Goal: Task Accomplishment & Management: Manage account settings

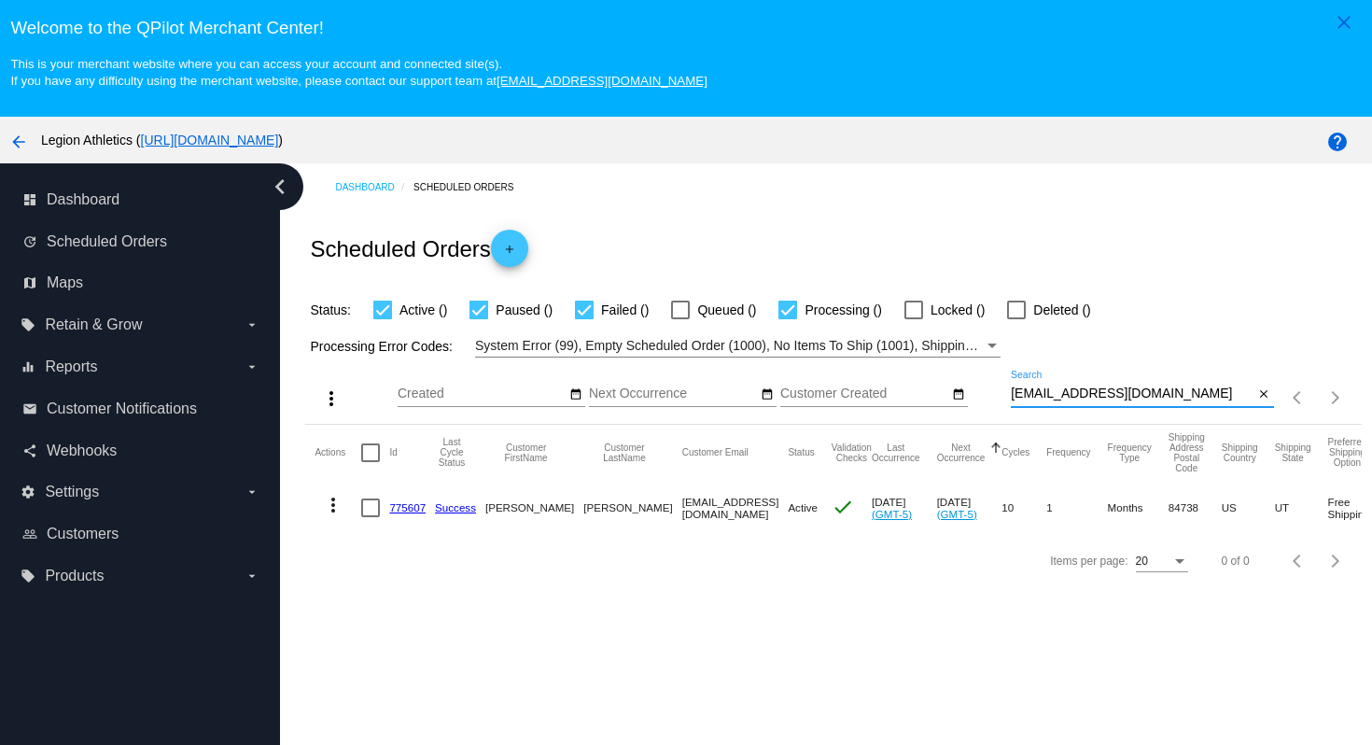
drag, startPoint x: 1158, startPoint y: 398, endPoint x: 1152, endPoint y: 374, distance: 24.9
click at [1152, 374] on div "[EMAIL_ADDRESS][DOMAIN_NAME] Search" at bounding box center [1133, 388] width 244 height 36
paste input "[EMAIL_ADDRESS][DOMAIN_NAME]"
type input "[EMAIL_ADDRESS][DOMAIN_NAME]"
click at [1119, 269] on div "Scheduled Orders add" at bounding box center [832, 248] width 1055 height 75
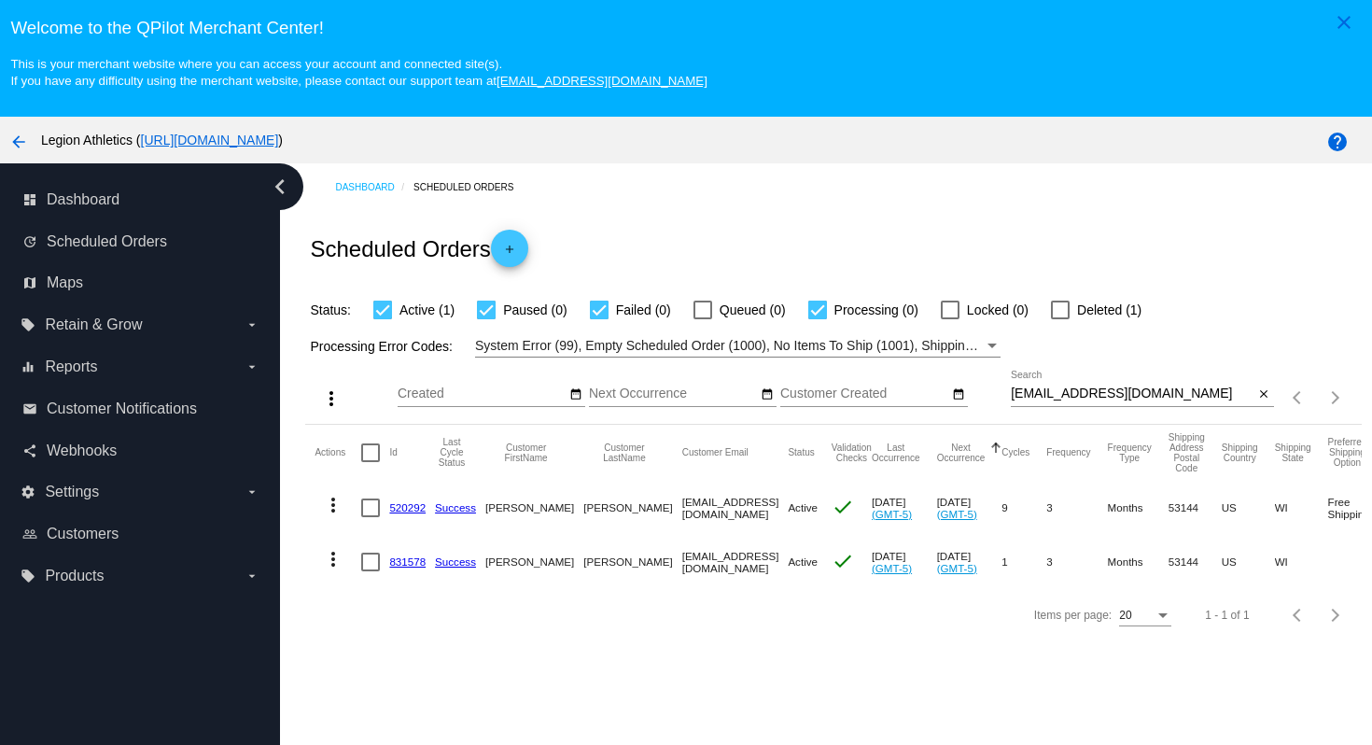
click at [408, 566] on link "831578" at bounding box center [407, 561] width 36 height 12
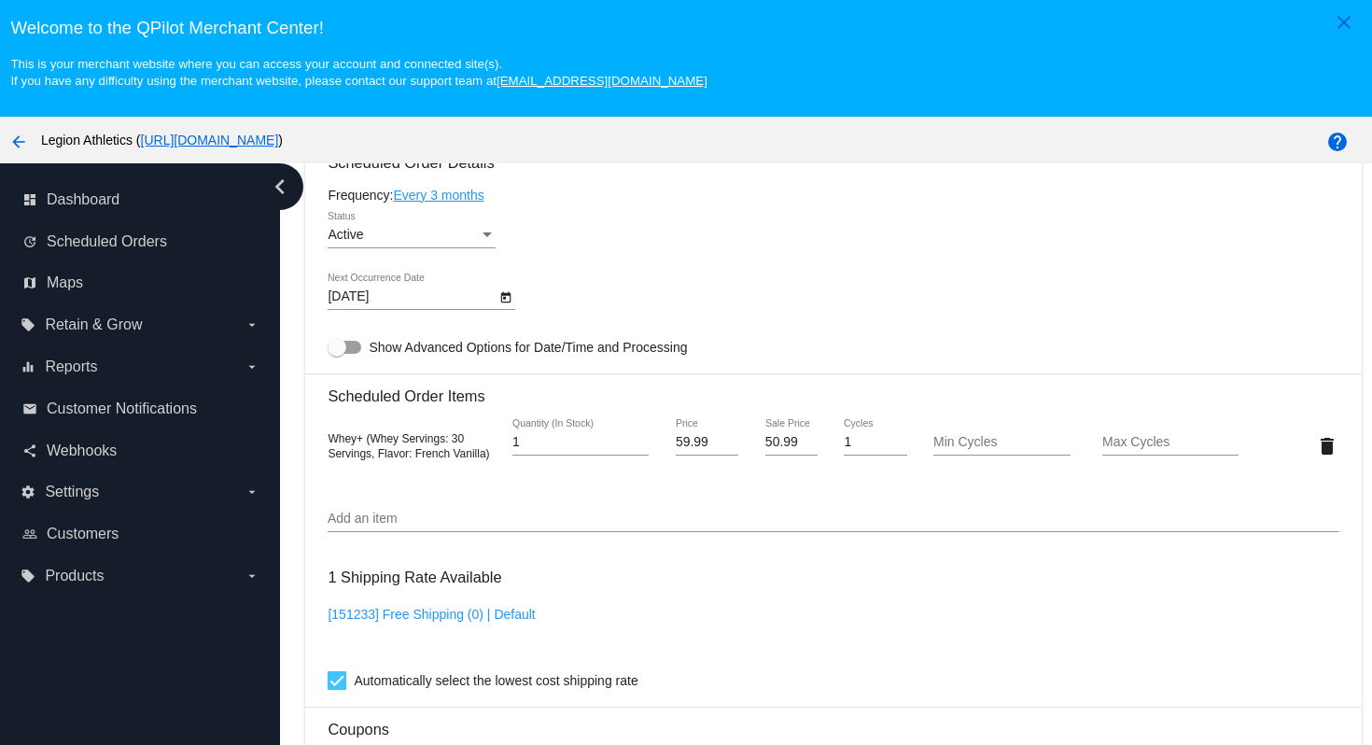
scroll to position [1139, 0]
click at [607, 525] on input "Add an item" at bounding box center [833, 517] width 1011 height 15
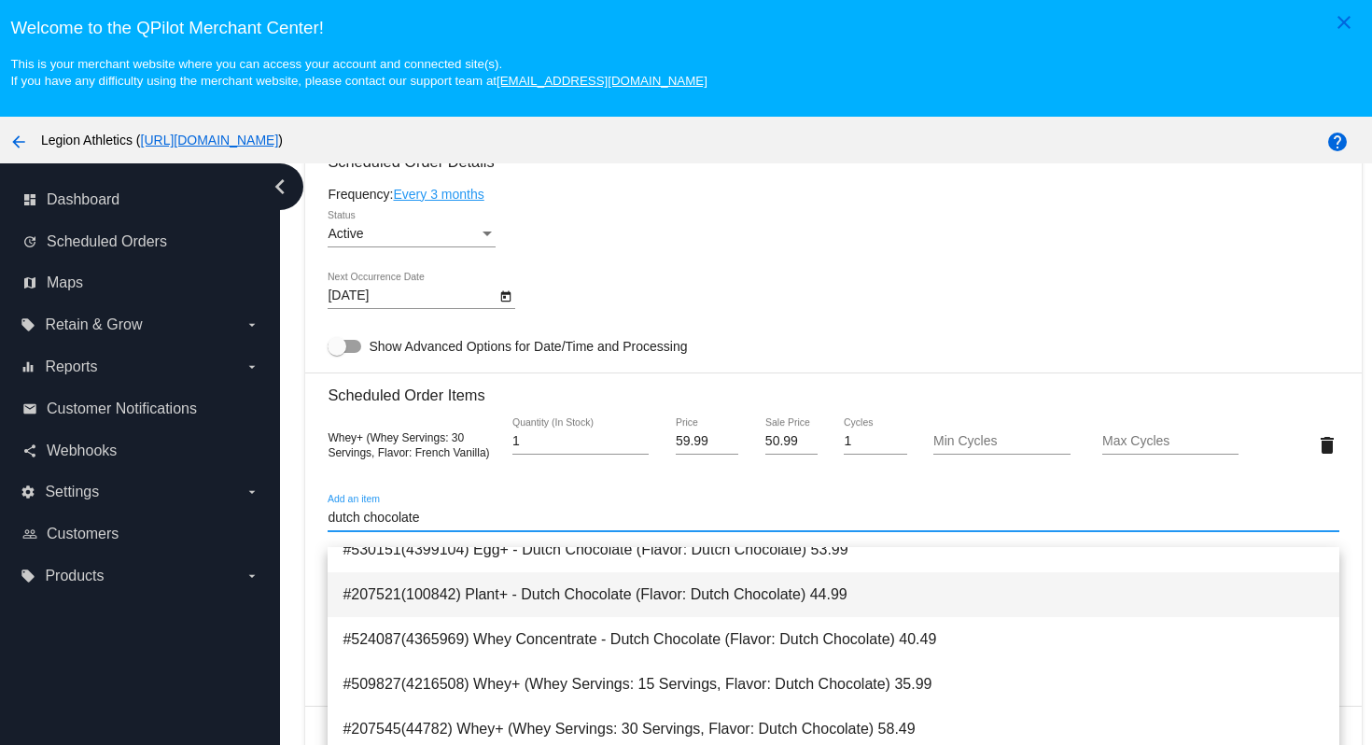
scroll to position [75, 0]
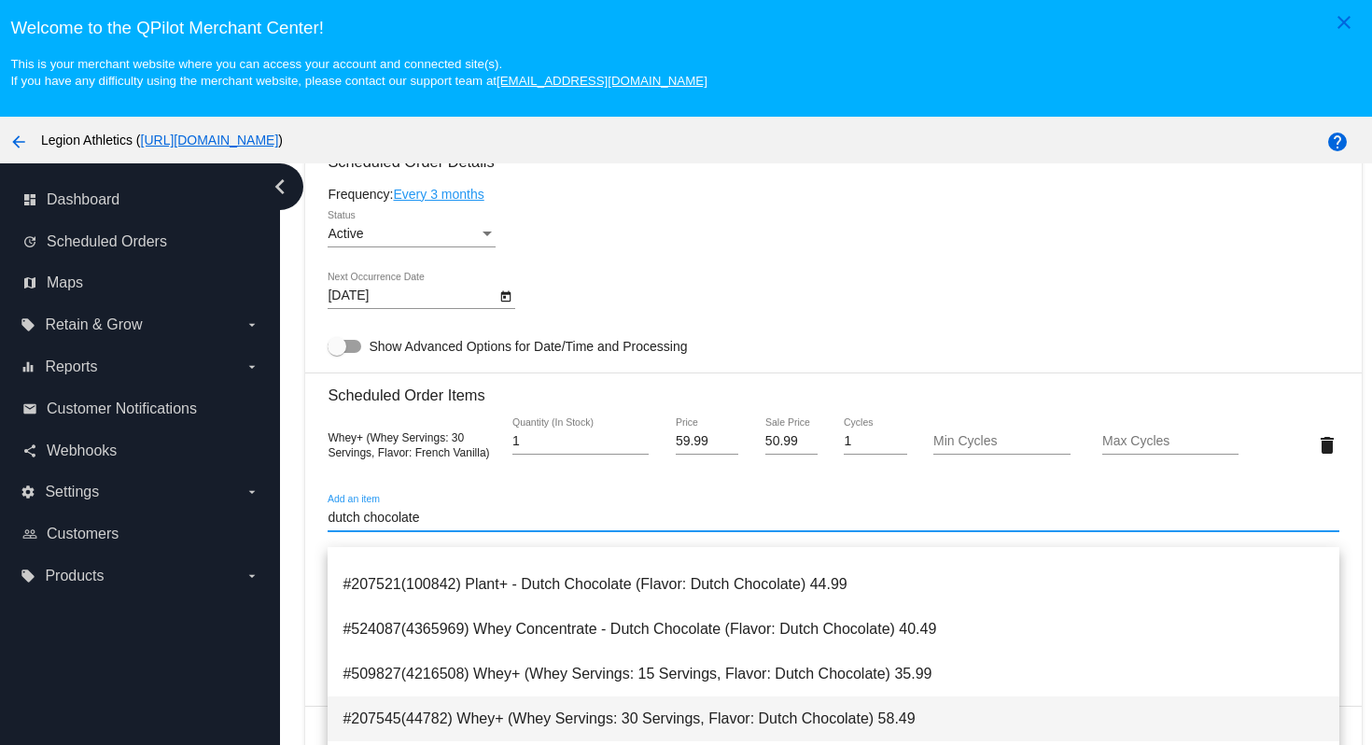
type input "dutch chocolate"
click at [611, 721] on span "#207545(44782) Whey+ (Whey Servings: 30 Servings, Flavor: Dutch Chocolate) 58.49" at bounding box center [832, 718] width 981 height 45
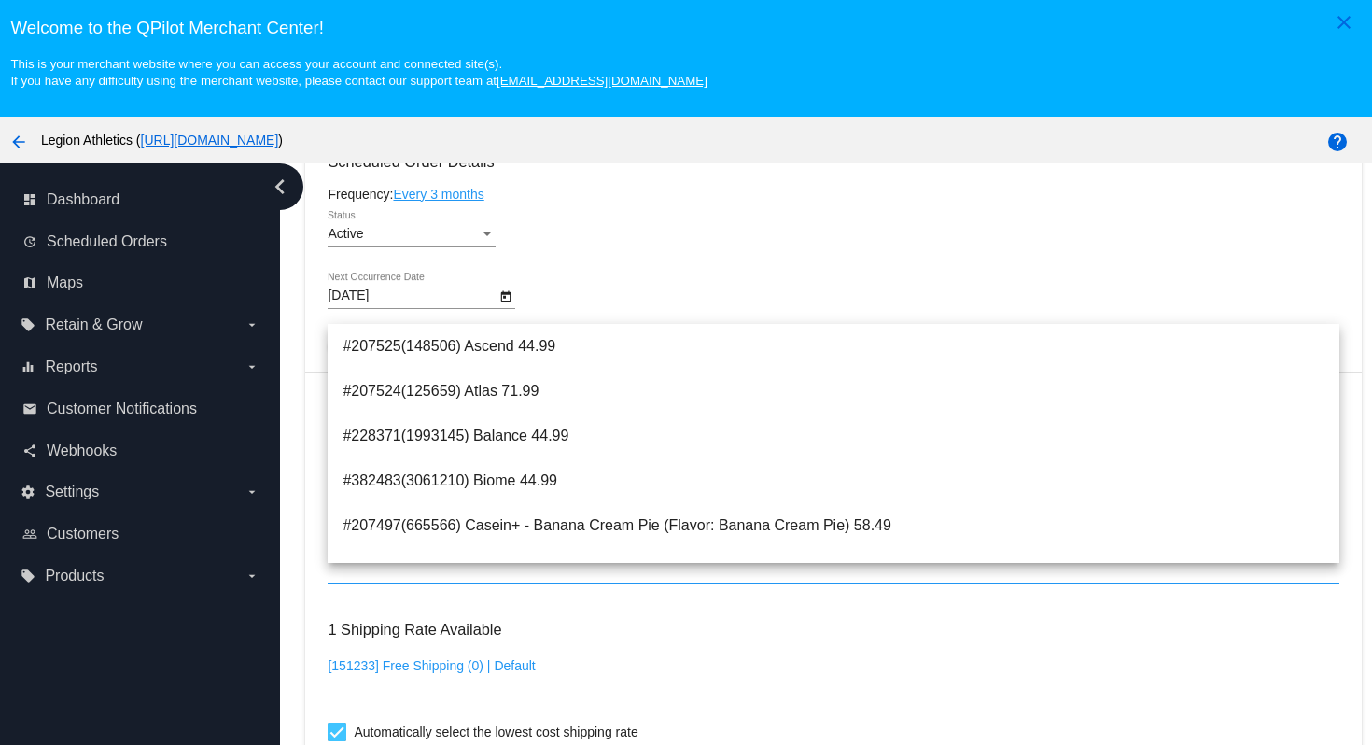
click at [840, 239] on div "Active Status" at bounding box center [833, 237] width 1011 height 53
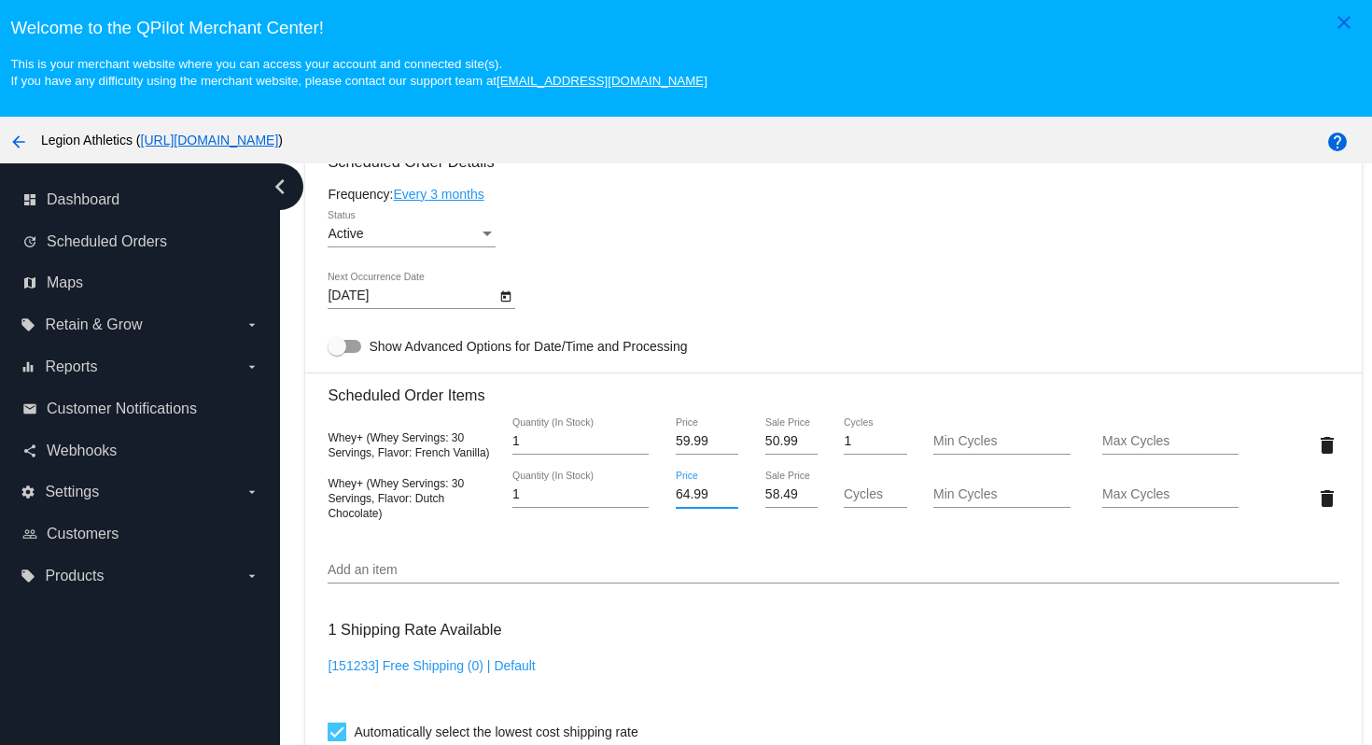
drag, startPoint x: 712, startPoint y: 513, endPoint x: 666, endPoint y: 514, distance: 45.7
click at [666, 514] on div "64.99 Price" at bounding box center [706, 497] width 84 height 53
type input "59.99"
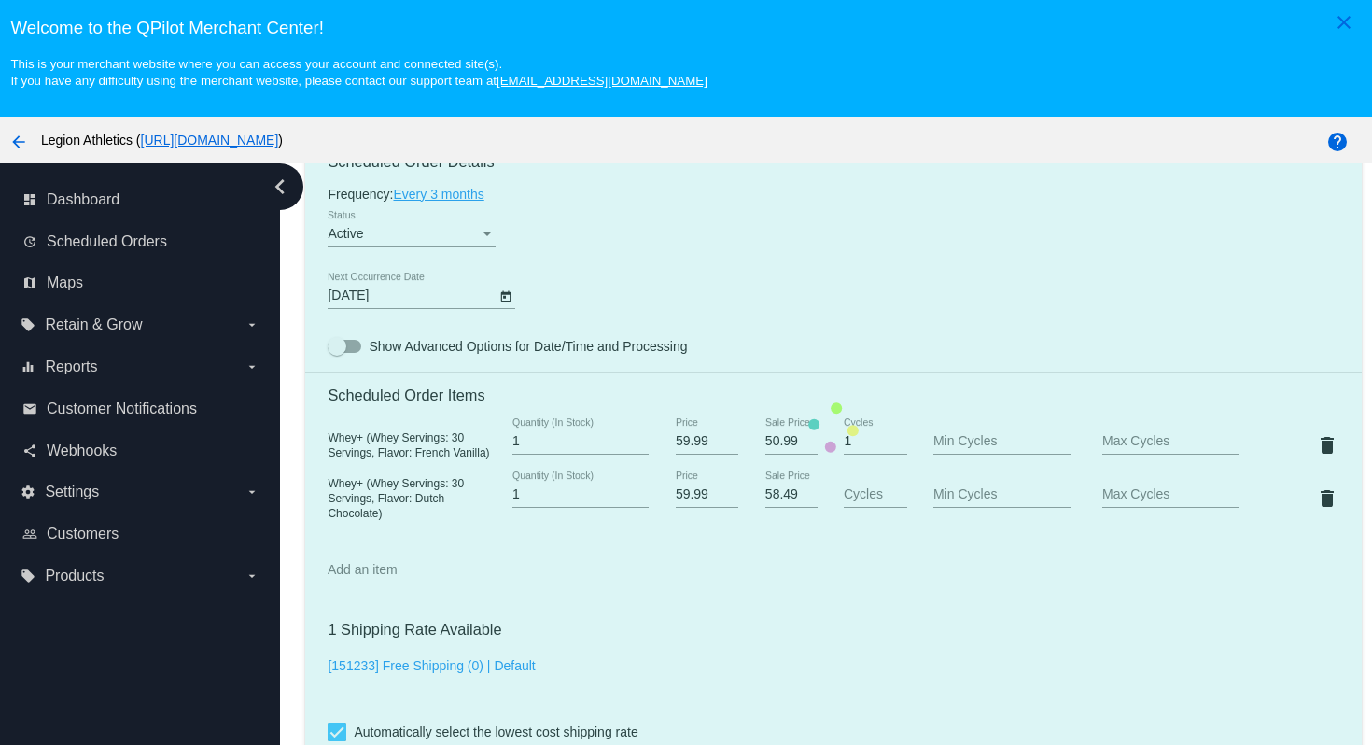
click at [774, 291] on mat-card "Customer 2807108: [PERSON_NAME] [EMAIL_ADDRESS][DOMAIN_NAME] Customer Shipping …" at bounding box center [832, 427] width 1055 height 1919
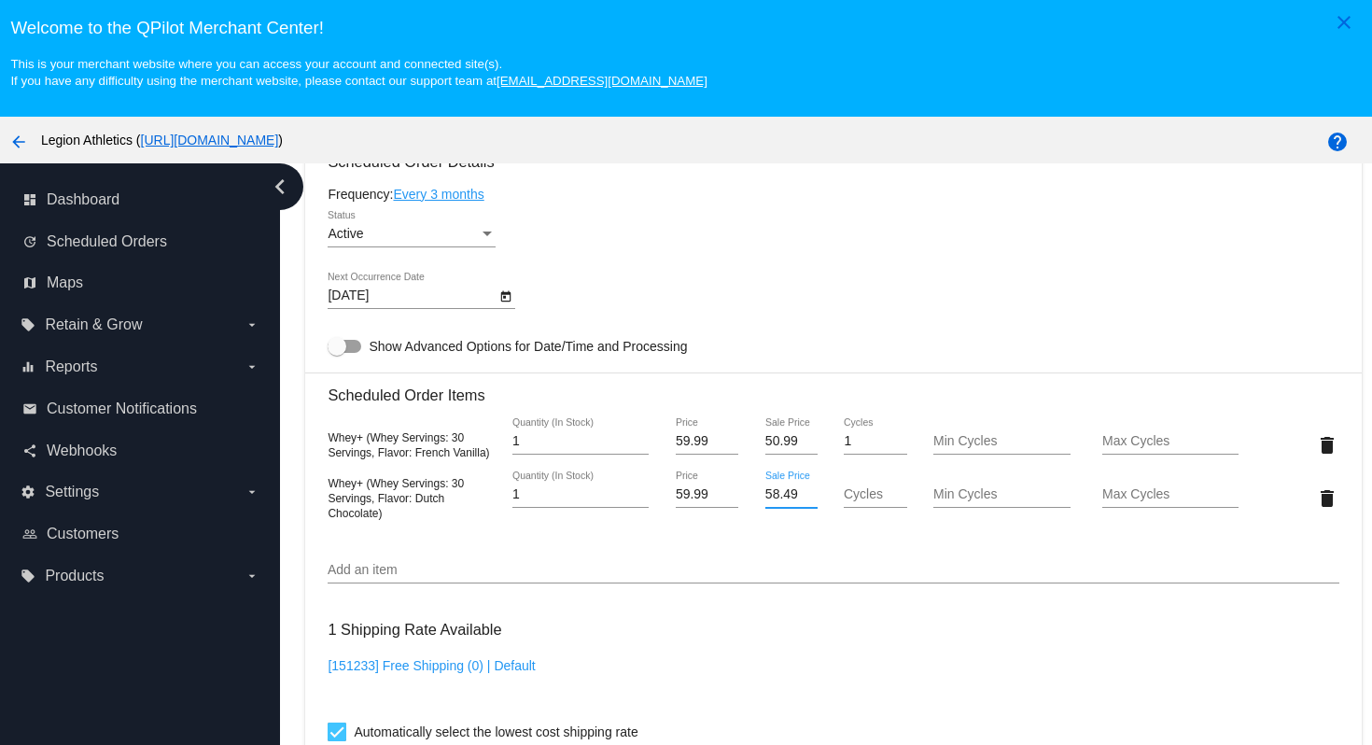
drag, startPoint x: 801, startPoint y: 512, endPoint x: 749, endPoint y: 508, distance: 51.5
click at [749, 508] on div "58.49 Sale Price" at bounding box center [791, 497] width 84 height 53
type input "50.99"
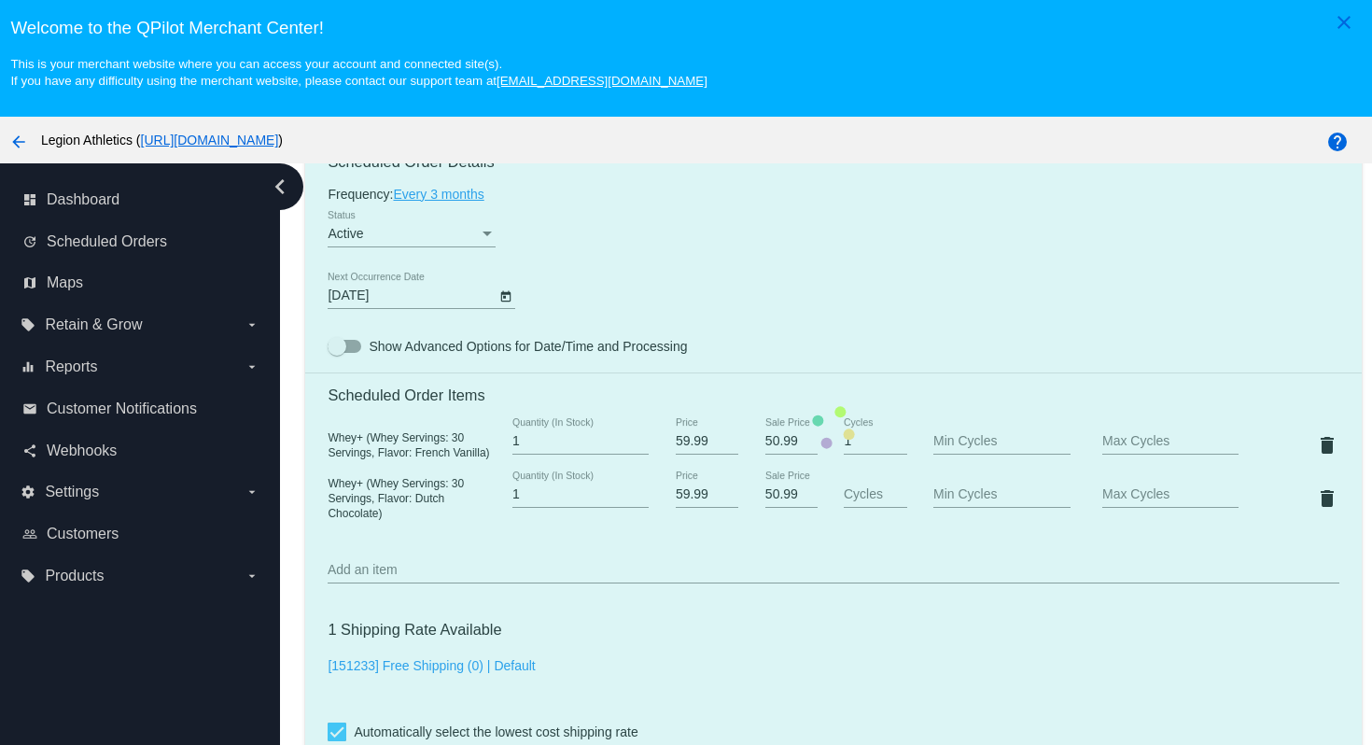
click at [780, 307] on mat-card "Customer 2807108: [PERSON_NAME] [EMAIL_ADDRESS][DOMAIN_NAME] Customer Shipping …" at bounding box center [832, 427] width 1055 height 1919
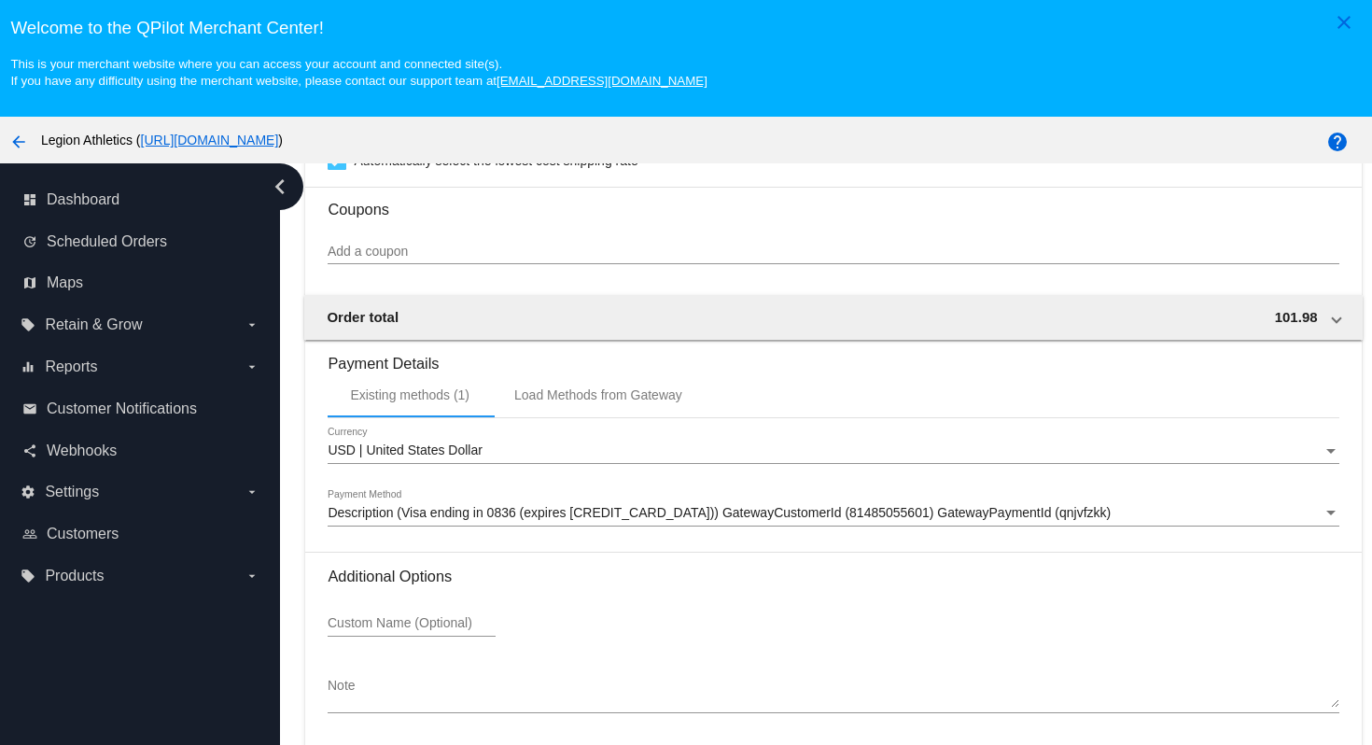
scroll to position [119, 0]
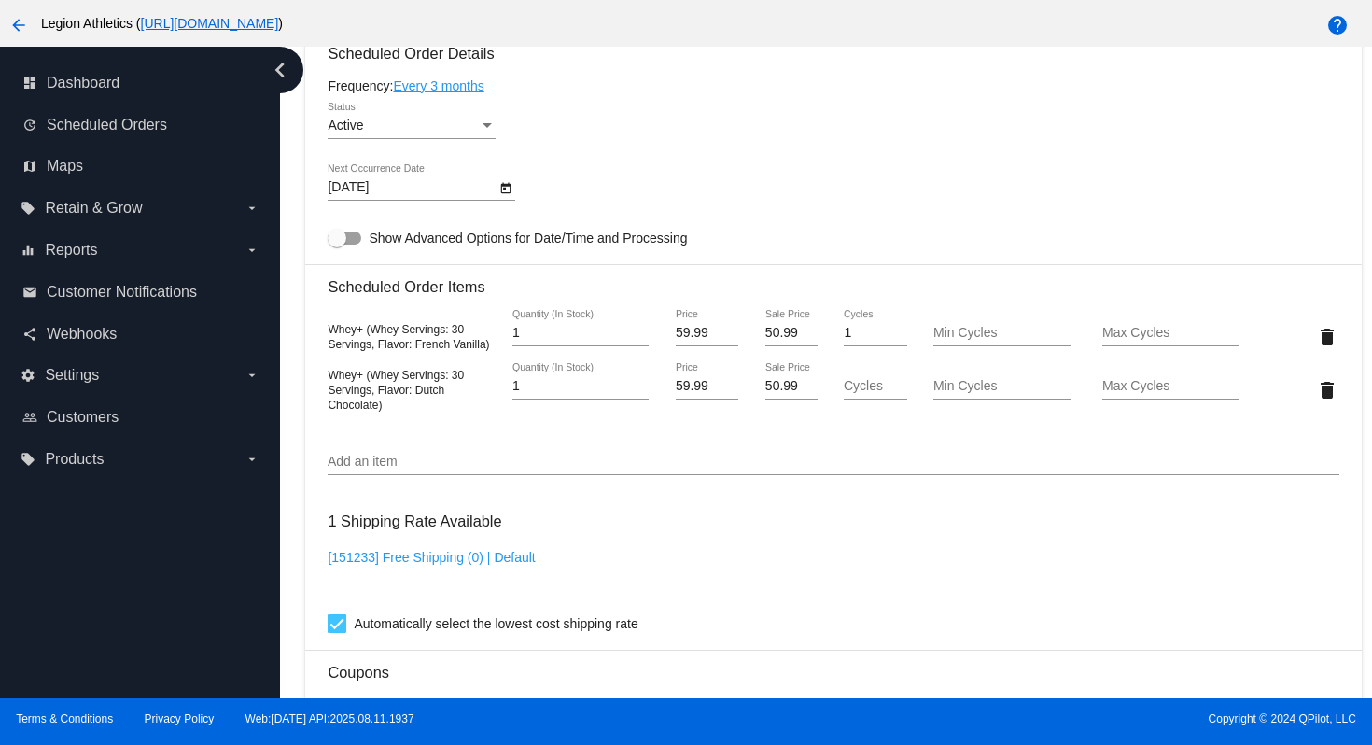
scroll to position [1117, 0]
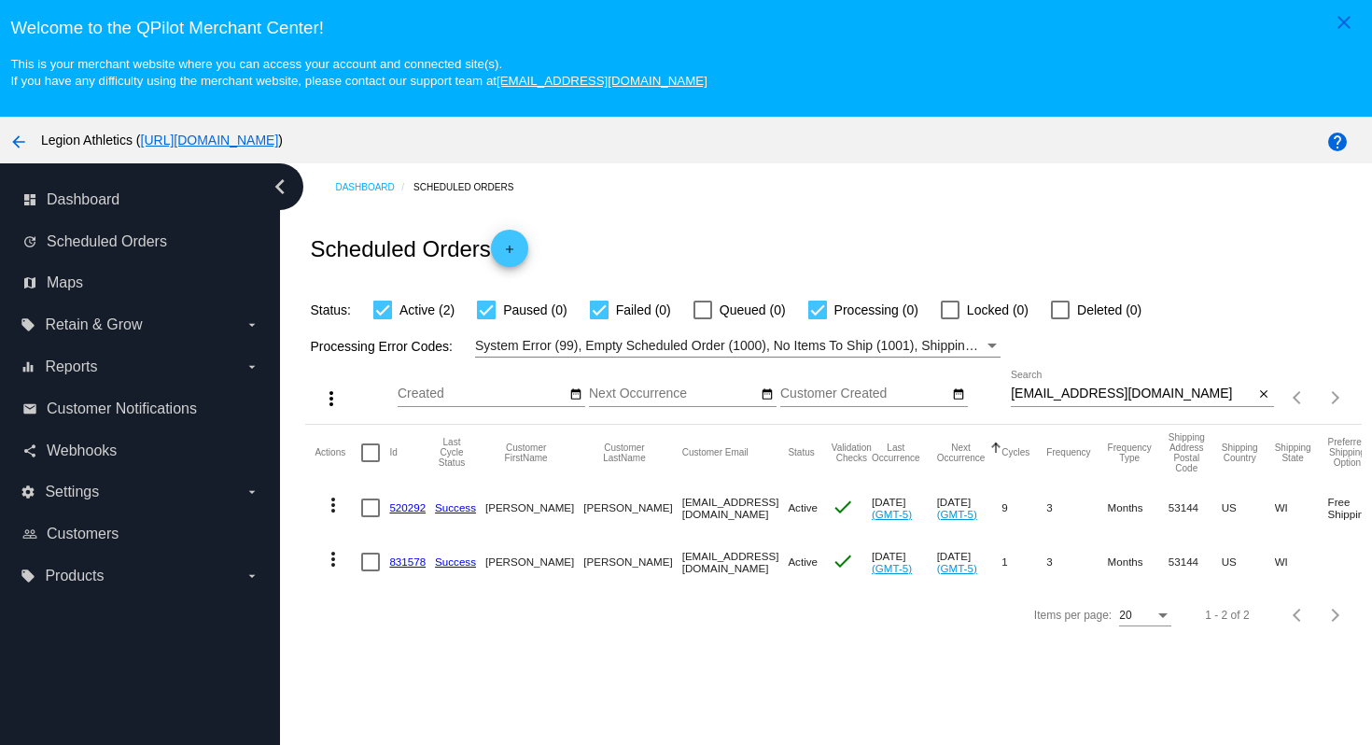
click at [411, 511] on link "520292" at bounding box center [407, 507] width 36 height 12
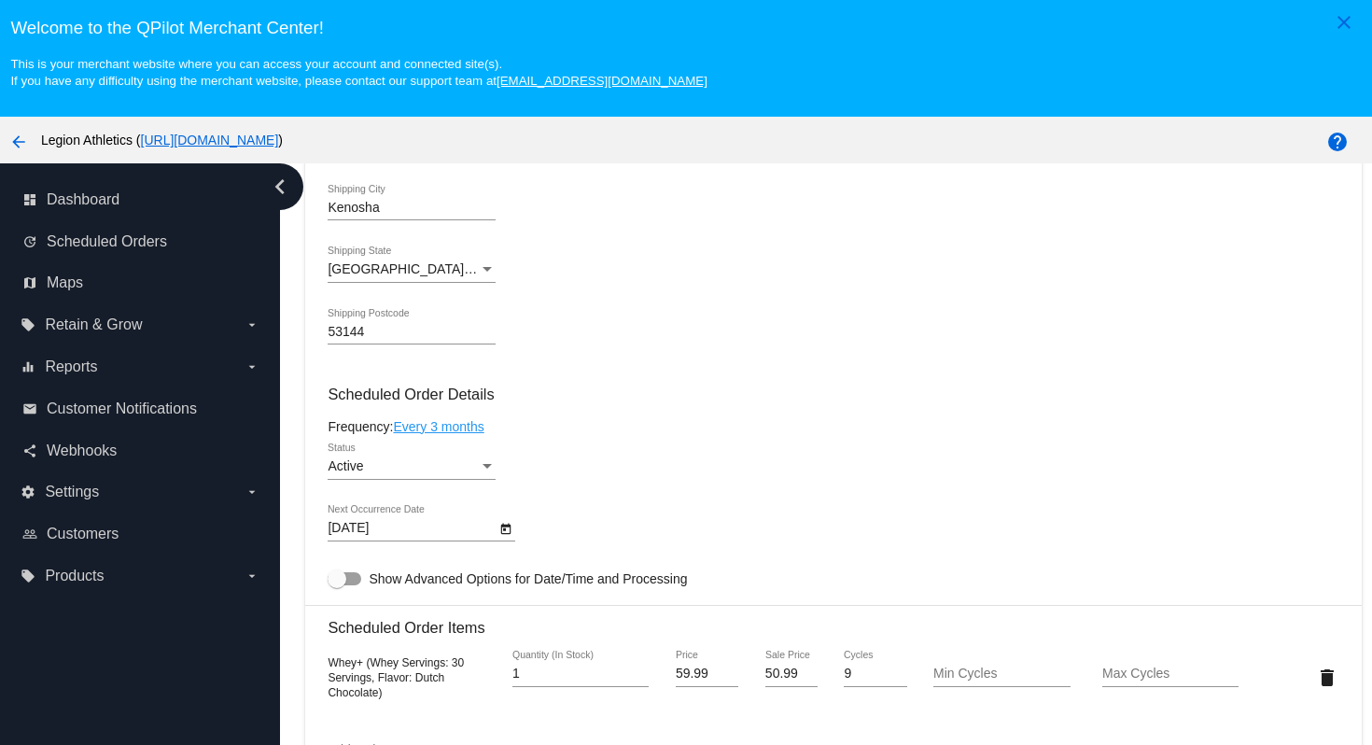
scroll to position [873, 0]
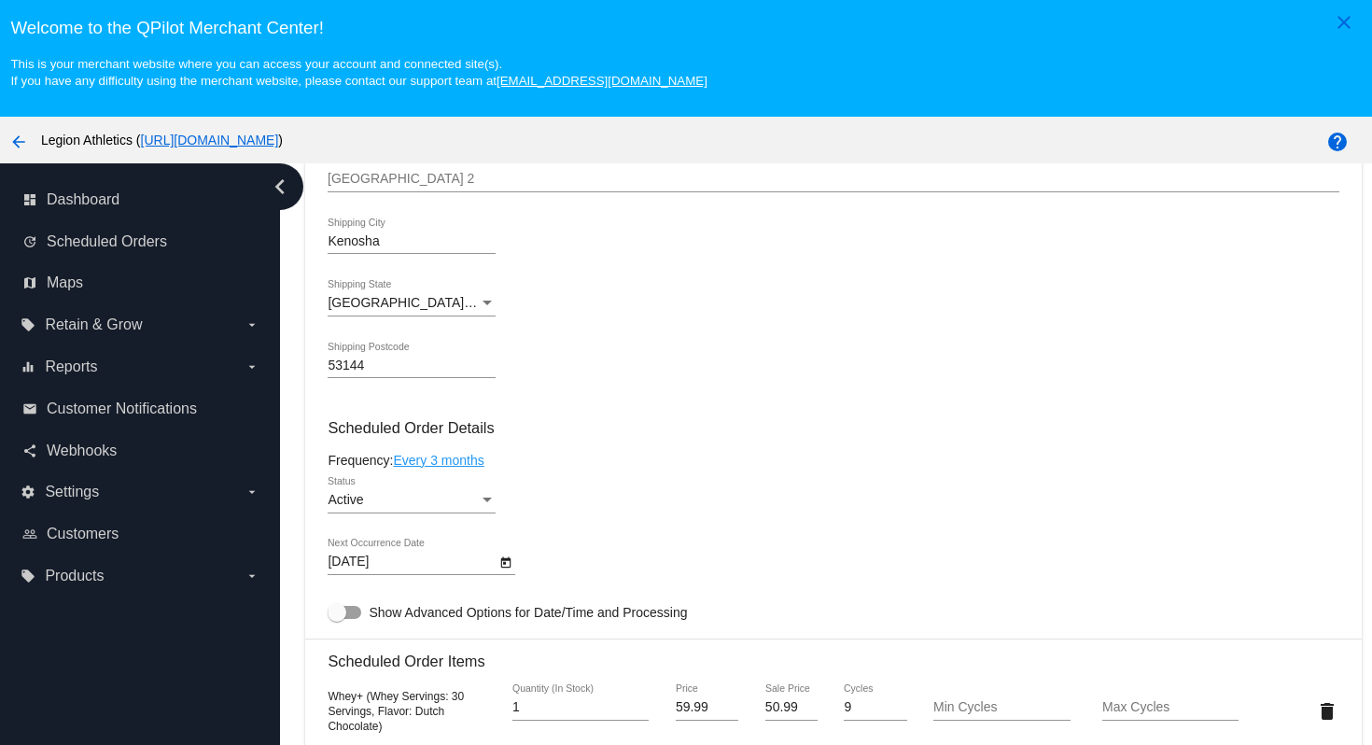
click at [475, 508] on div "Active" at bounding box center [403, 500] width 151 height 15
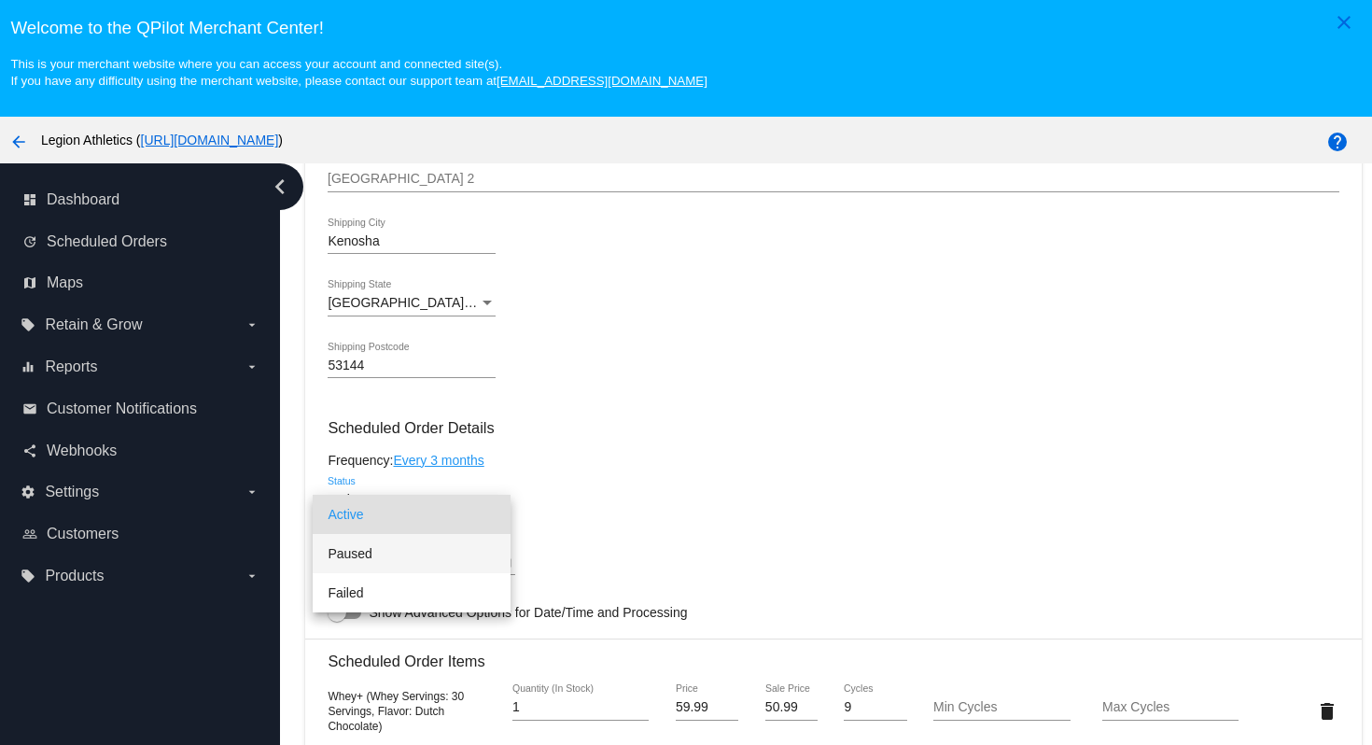
click at [465, 553] on span "Paused" at bounding box center [412, 553] width 168 height 39
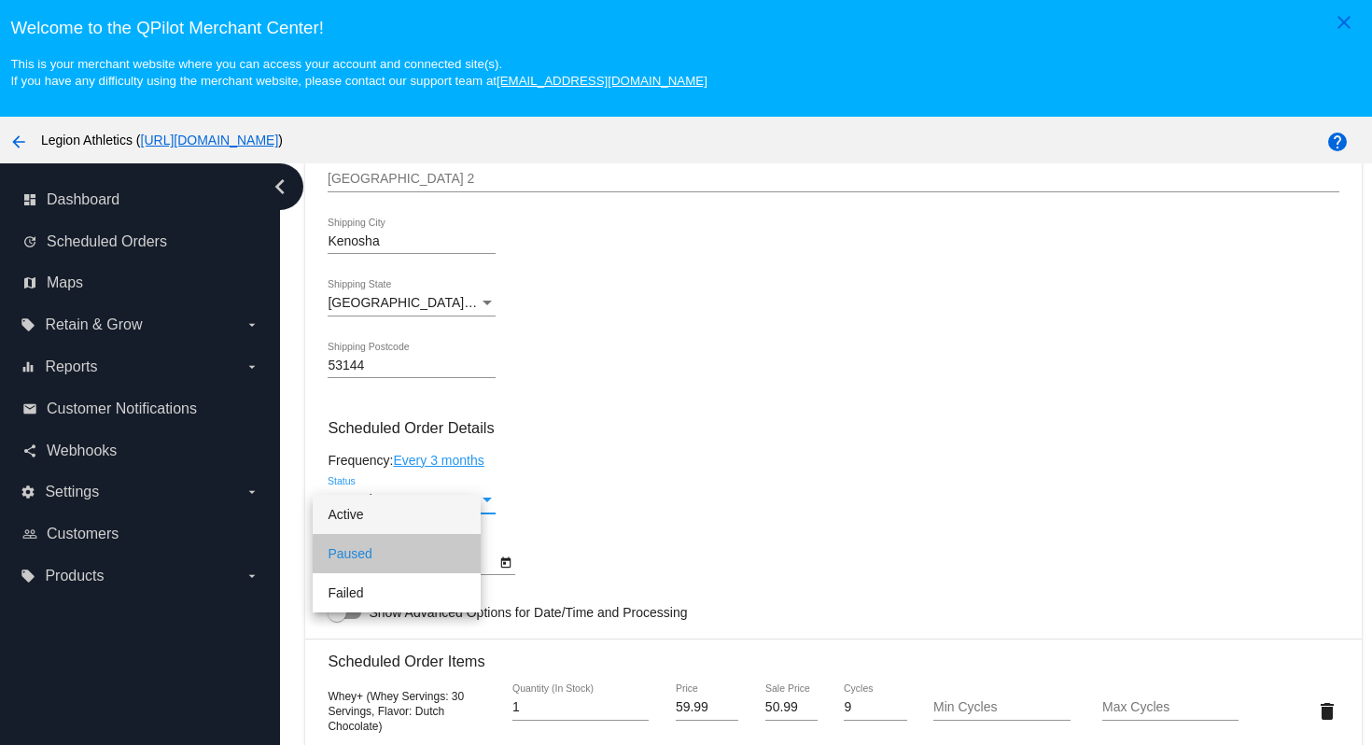
click at [633, 514] on div "Paused Status" at bounding box center [833, 503] width 1011 height 53
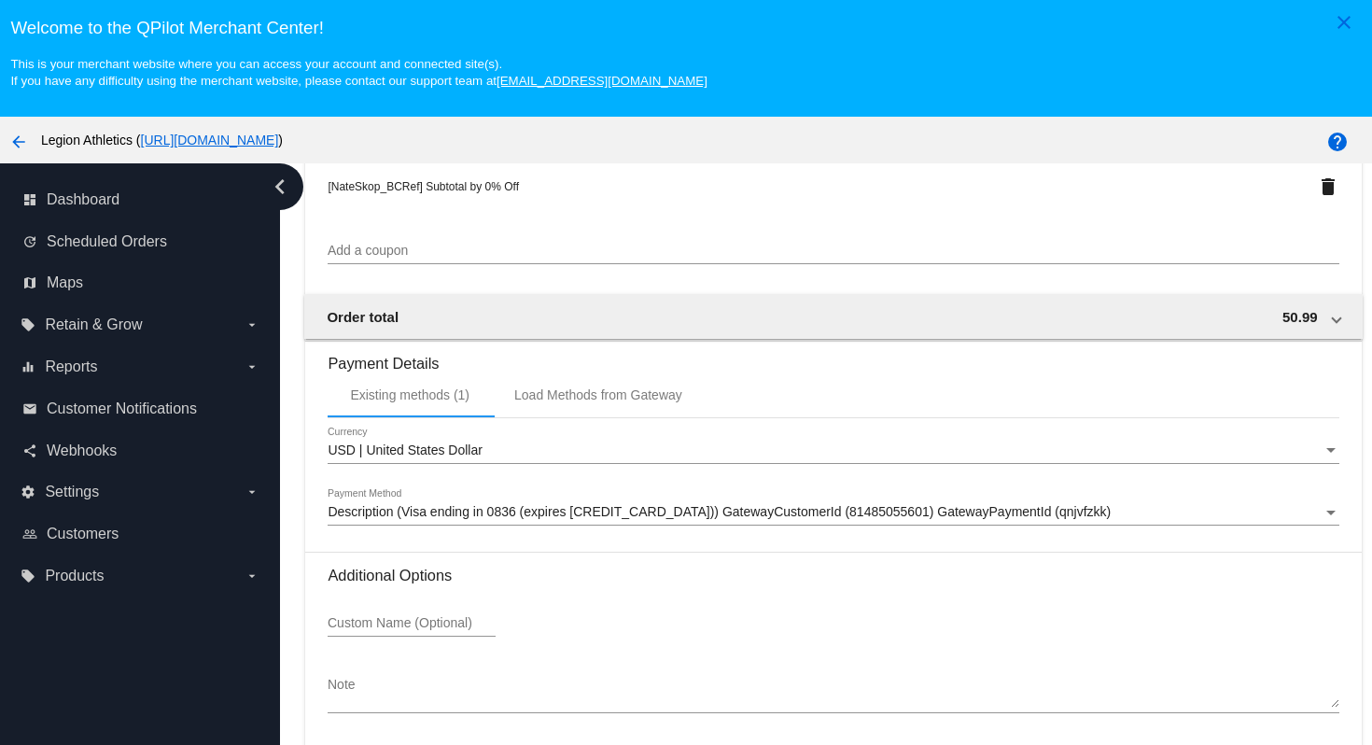
scroll to position [119, 0]
